Goal: Obtain resource: Obtain resource

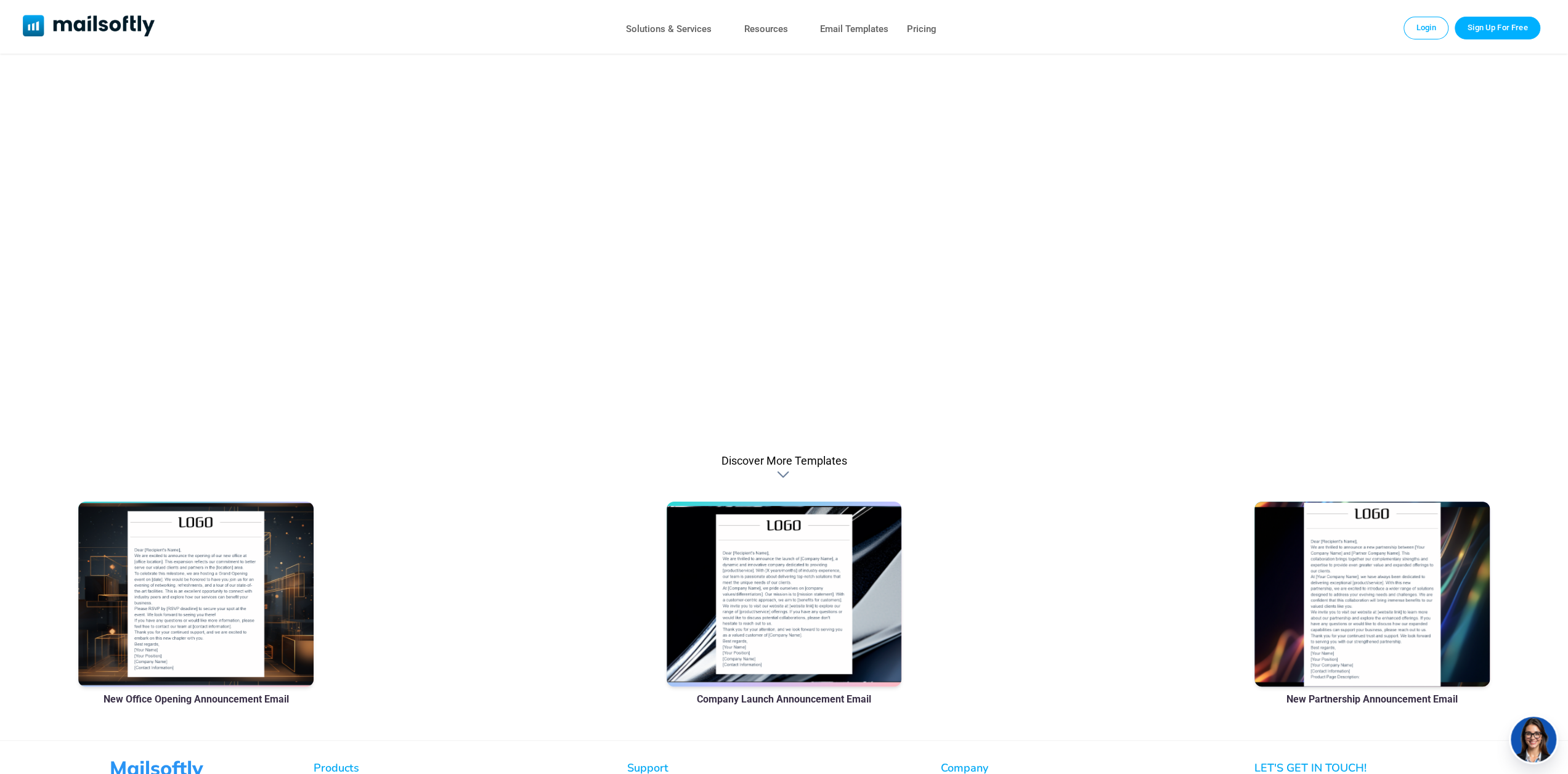
scroll to position [616, 0]
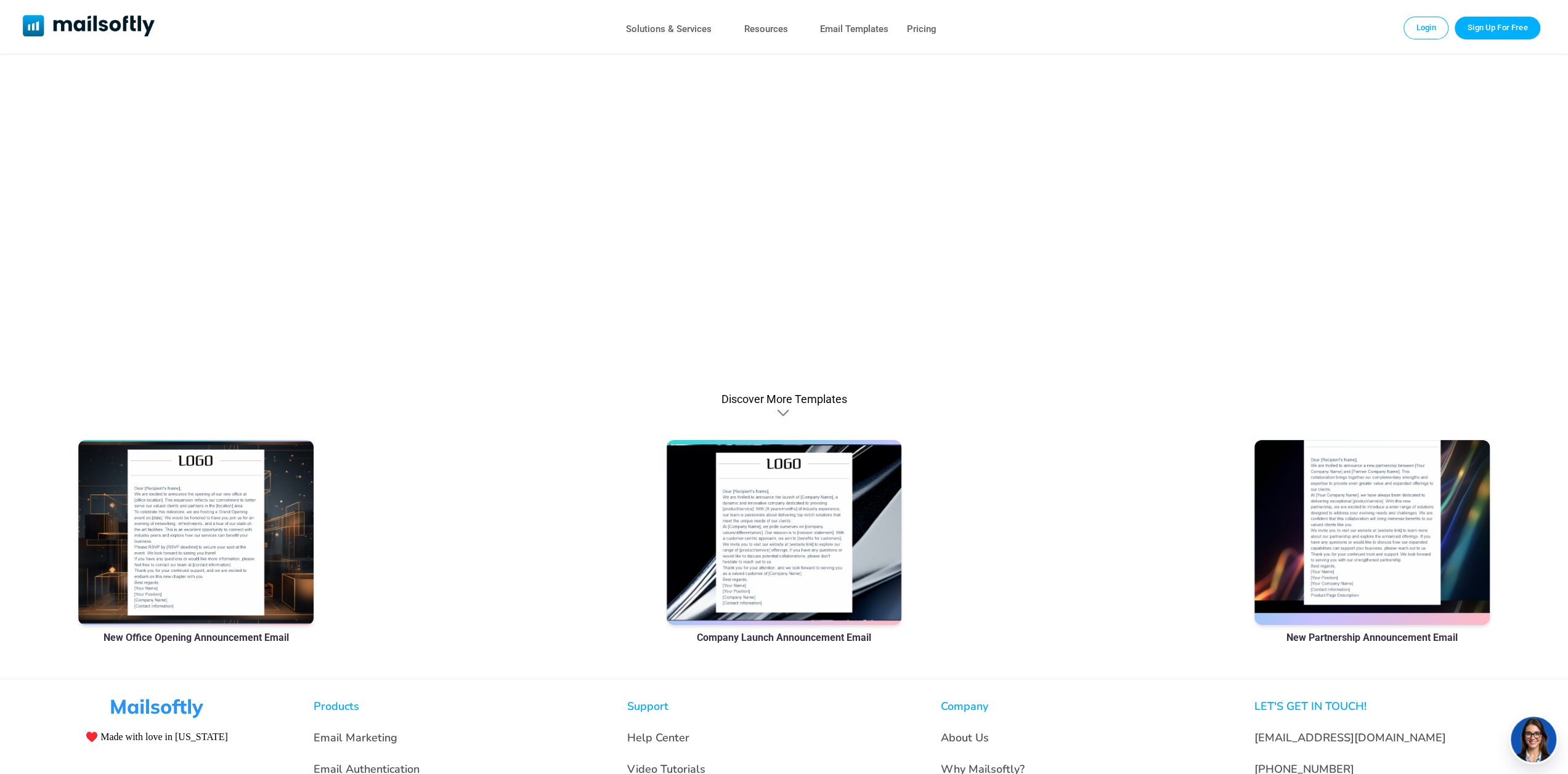
click at [1339, 515] on div at bounding box center [1372, 532] width 235 height 185
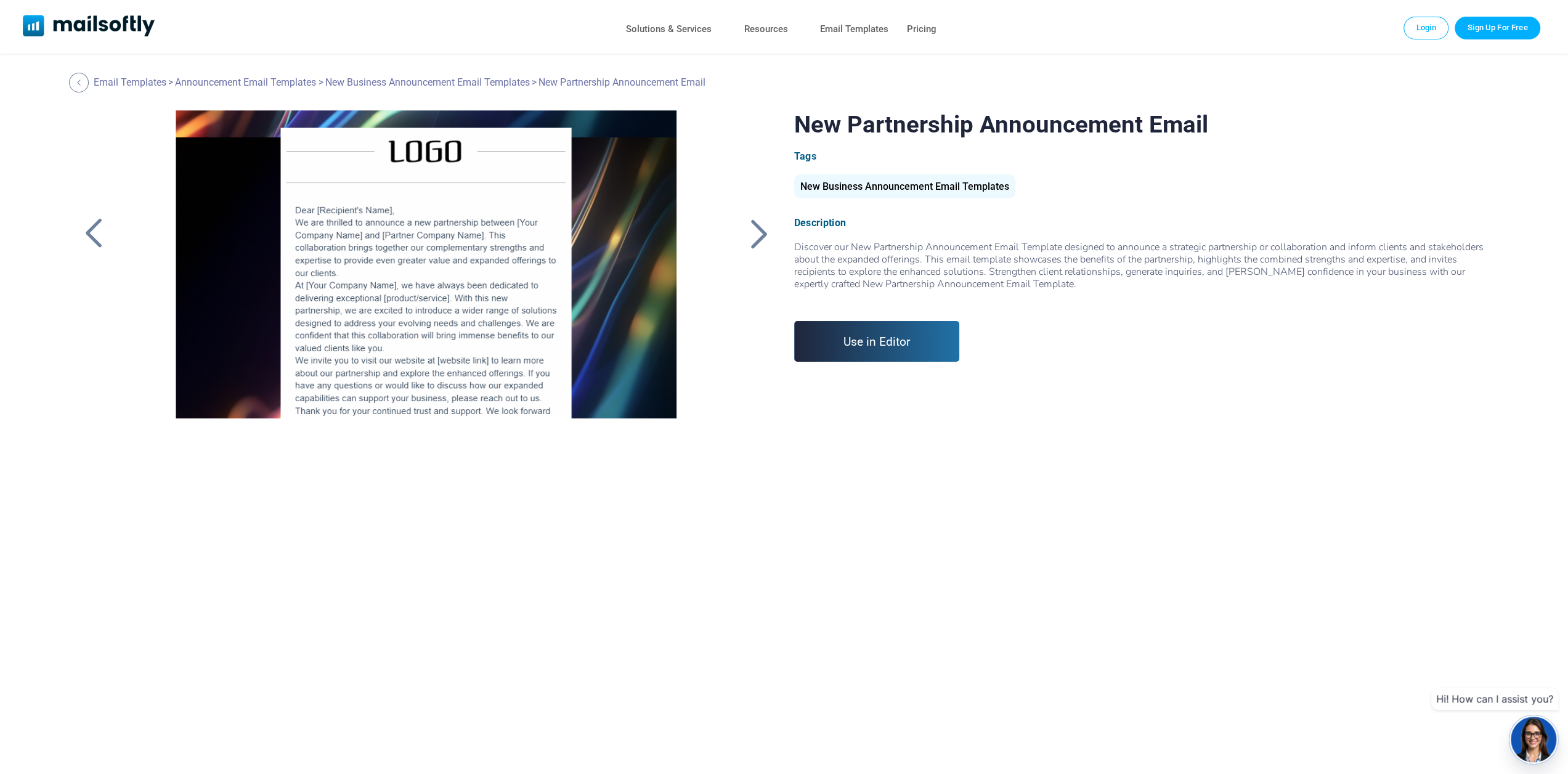
click at [312, 221] on div at bounding box center [426, 264] width 556 height 308
